Goal: Task Accomplishment & Management: Manage account settings

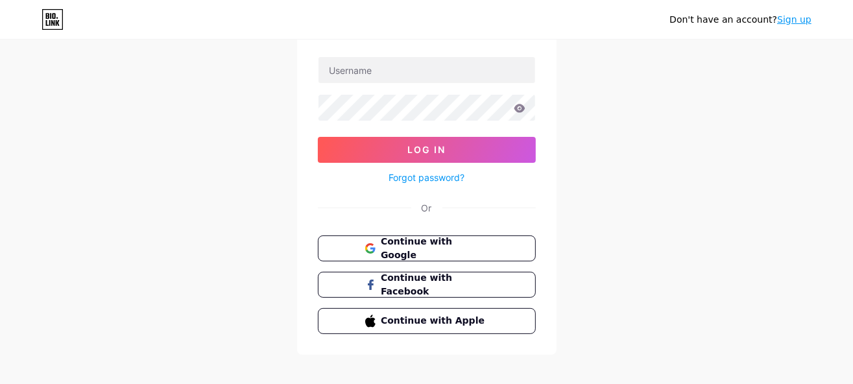
scroll to position [93, 0]
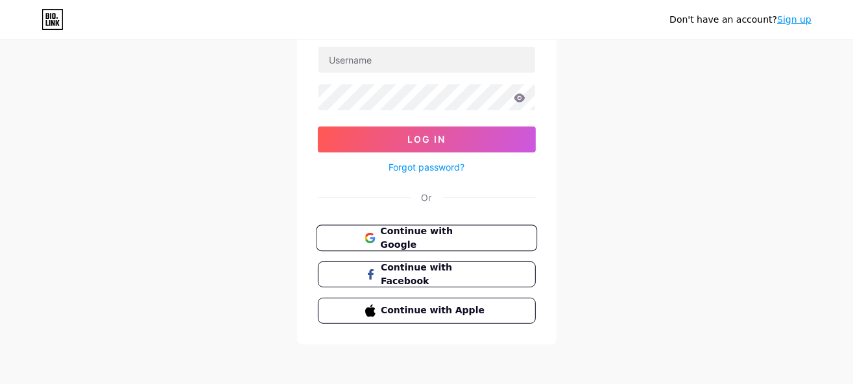
click at [489, 234] on span "Continue with Google" at bounding box center [434, 239] width 108 height 28
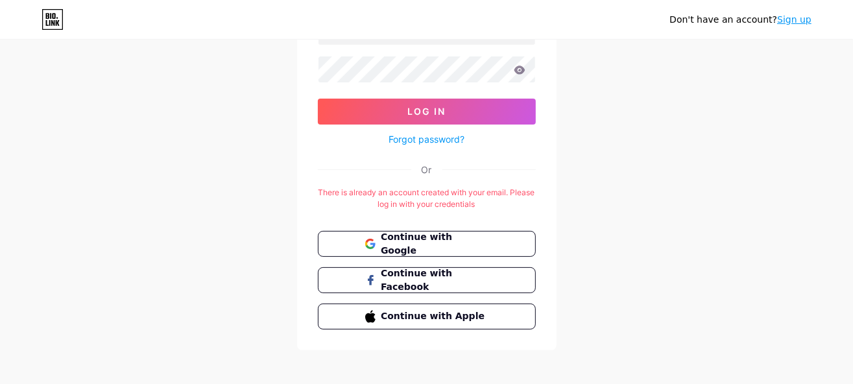
scroll to position [121, 0]
click at [492, 238] on button "Continue with Google" at bounding box center [426, 243] width 221 height 27
